Goal: Complete application form

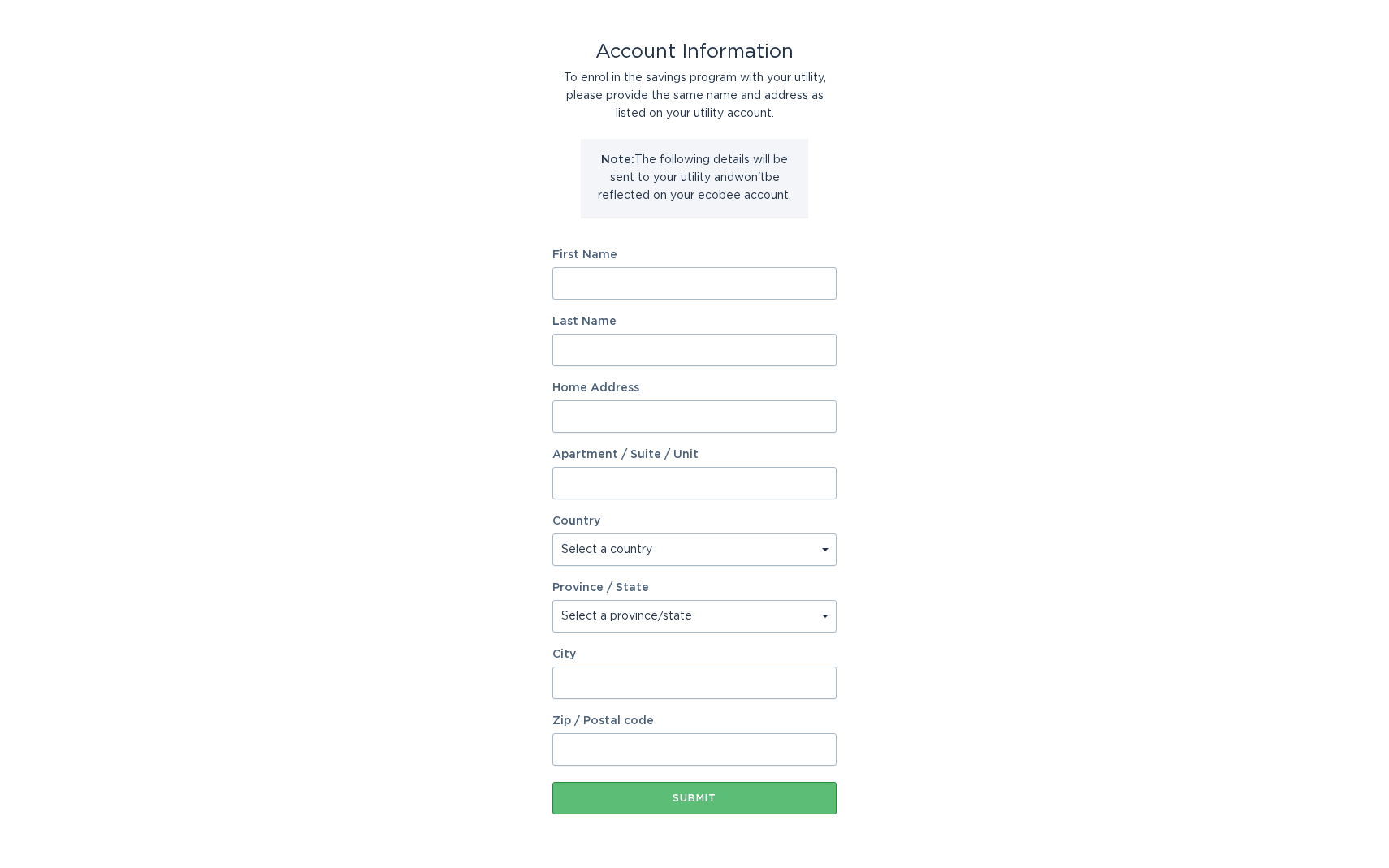
scroll to position [69, 0]
click at [593, 278] on input "First Name" at bounding box center [694, 281] width 284 height 33
type input "[PERSON_NAME]"
type input "[STREET_ADDRESS]"
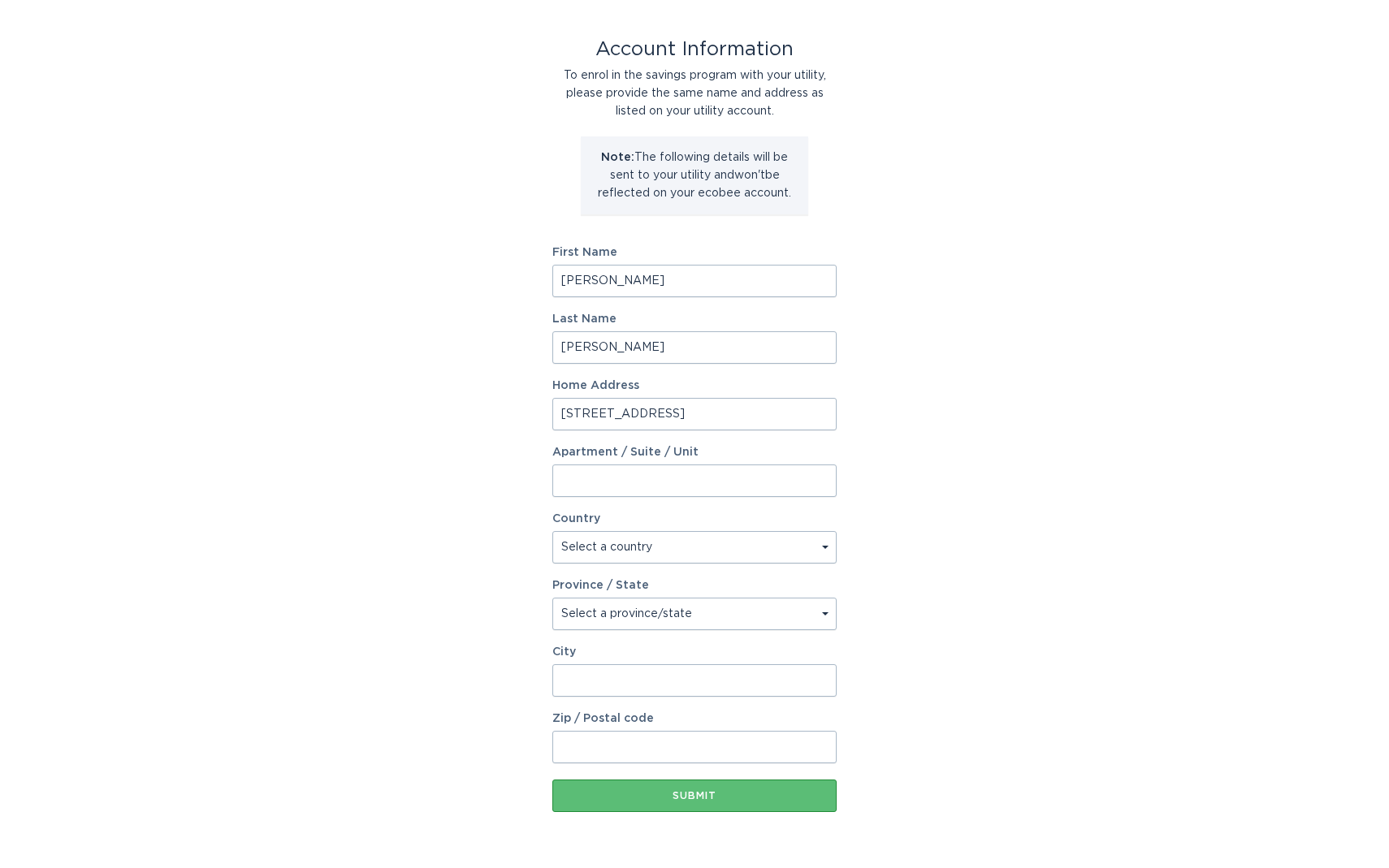
type input "[PERSON_NAME][GEOGRAPHIC_DATA]"
type input "48104"
click at [715, 413] on input "[STREET_ADDRESS]" at bounding box center [694, 414] width 284 height 33
type input "[STREET_ADDRESS]"
click at [497, 488] on div "Account Information To enrol in the savings program with your utility, please p…" at bounding box center [694, 429] width 1389 height 897
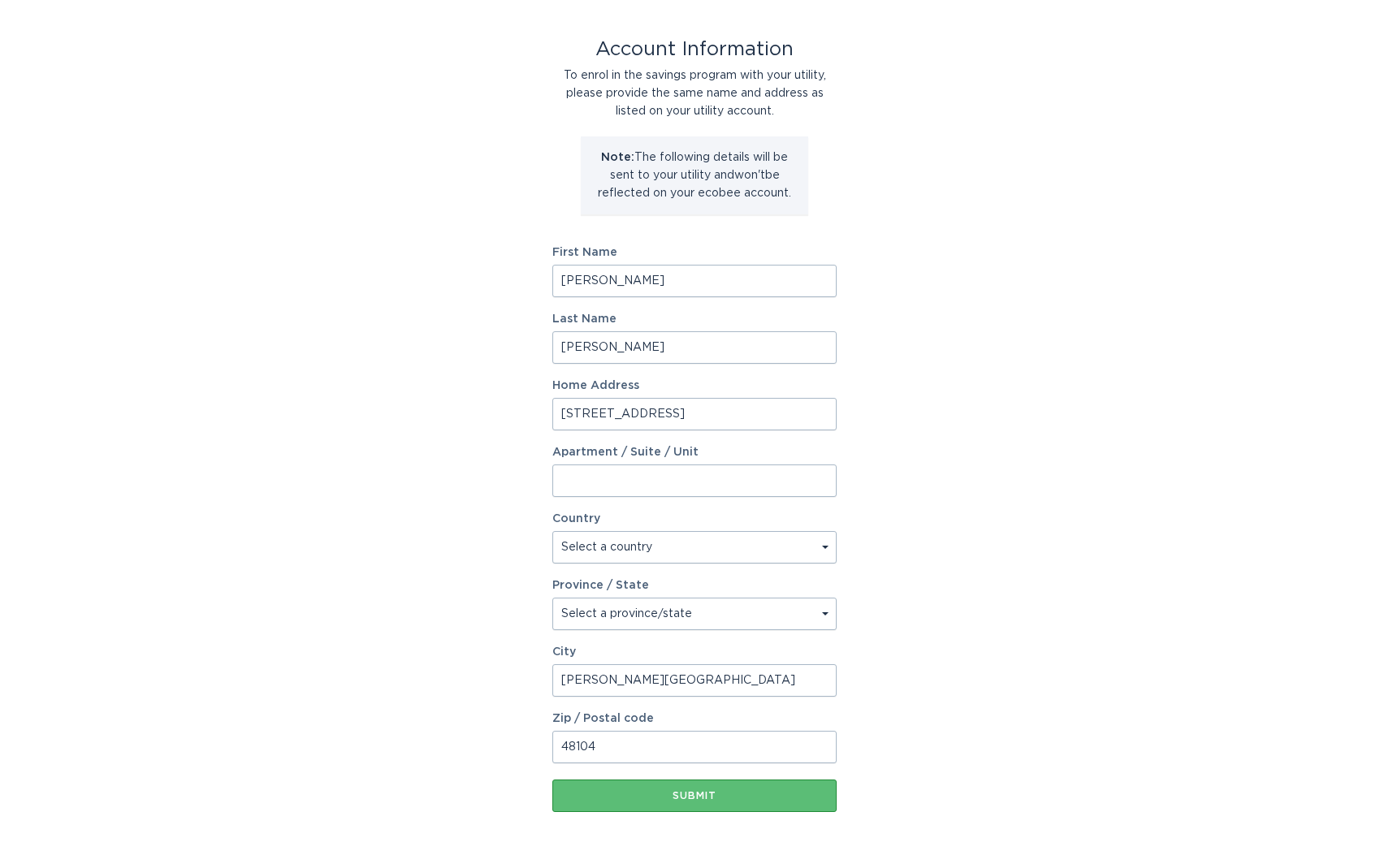
click at [617, 484] on input "Apartment / Suite / Unit" at bounding box center [694, 481] width 284 height 33
type input "412"
click at [358, 452] on div "Account Information To enrol in the savings program with your utility, please p…" at bounding box center [694, 429] width 1389 height 897
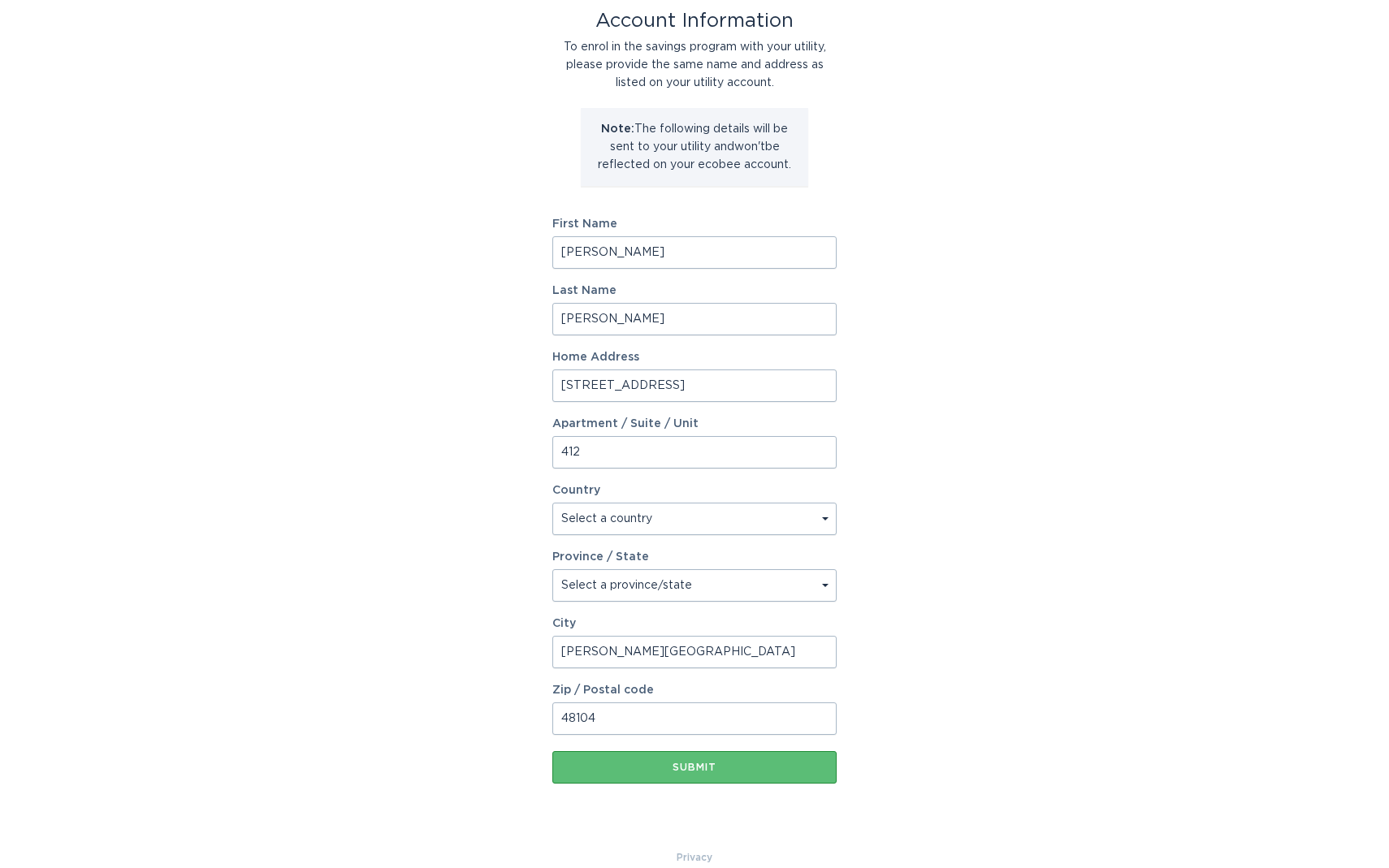
scroll to position [120, 0]
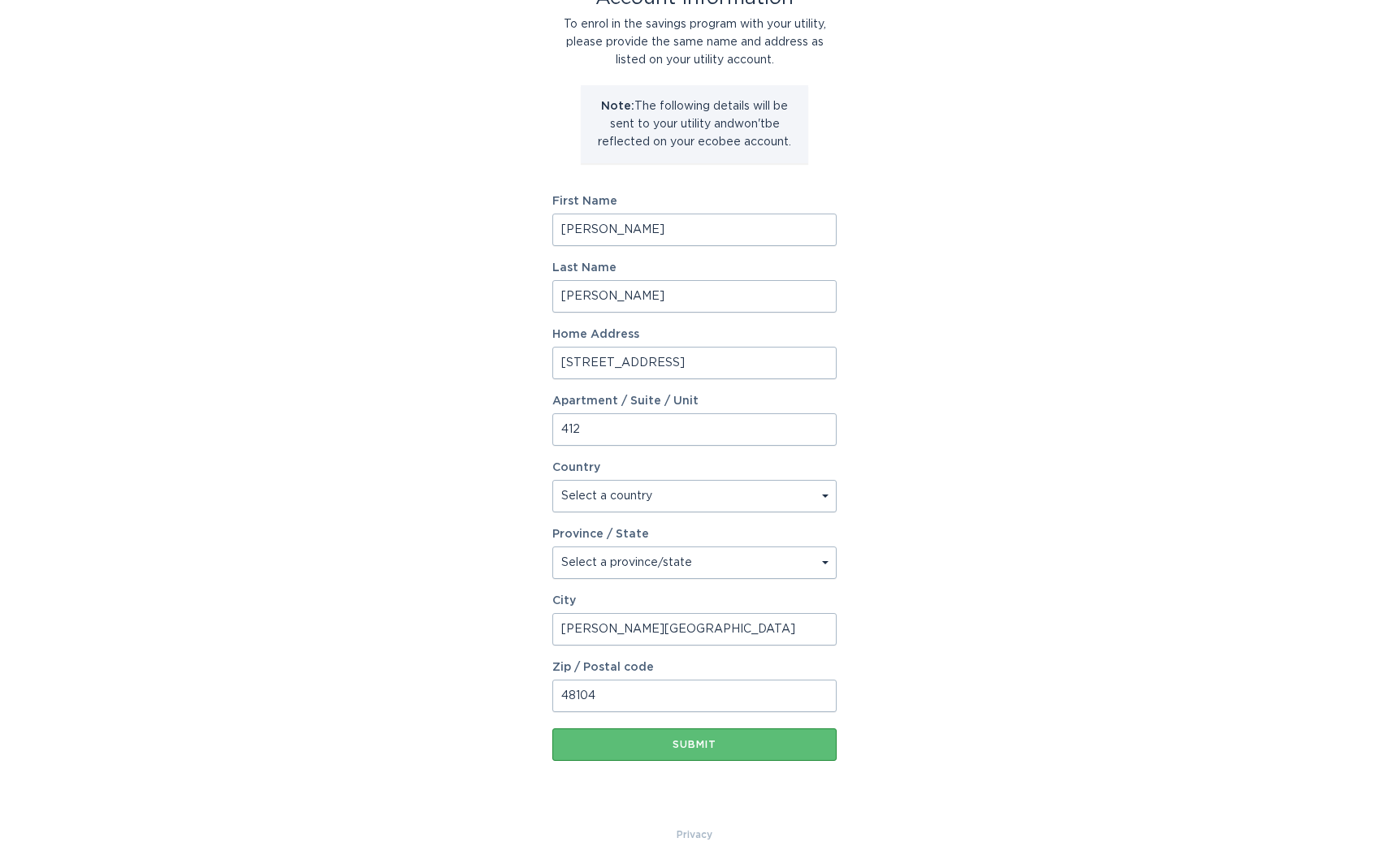
click at [663, 499] on select "Select a country [GEOGRAPHIC_DATA] [GEOGRAPHIC_DATA]" at bounding box center [694, 496] width 284 height 33
select select "US"
click at [552, 480] on select "Select a country [GEOGRAPHIC_DATA] [GEOGRAPHIC_DATA]" at bounding box center [694, 496] width 284 height 33
click at [655, 565] on select "Select a province/state [US_STATE] [US_STATE] [US_STATE] [US_STATE] [US_STATE] …" at bounding box center [694, 562] width 284 height 33
select select "MI"
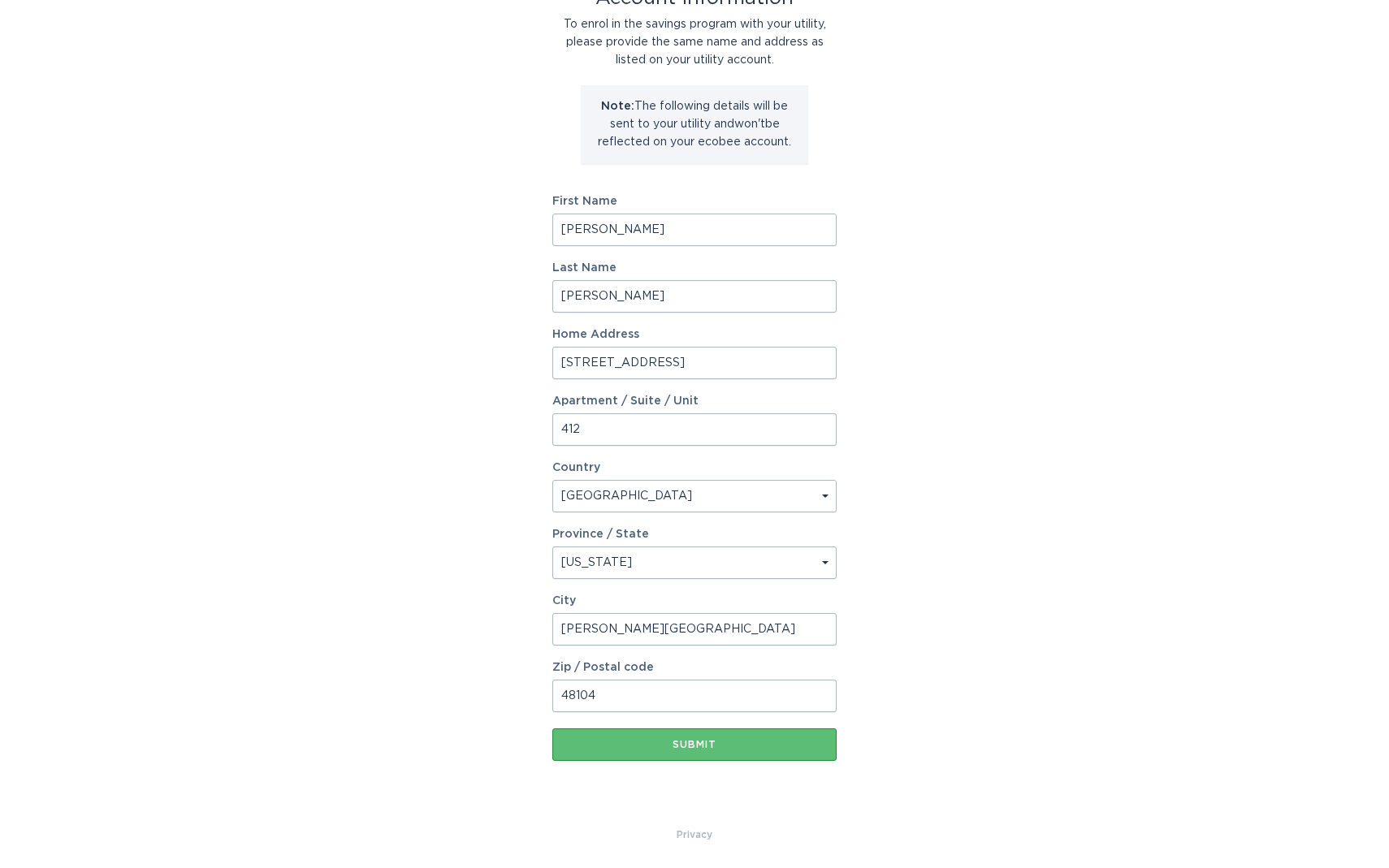
click at [552, 546] on select "Select a province/state [US_STATE] [US_STATE] [US_STATE] [US_STATE] [US_STATE] …" at bounding box center [694, 562] width 284 height 33
click at [678, 748] on div "Submit" at bounding box center [694, 744] width 268 height 10
